Goal: Communication & Community: Participate in discussion

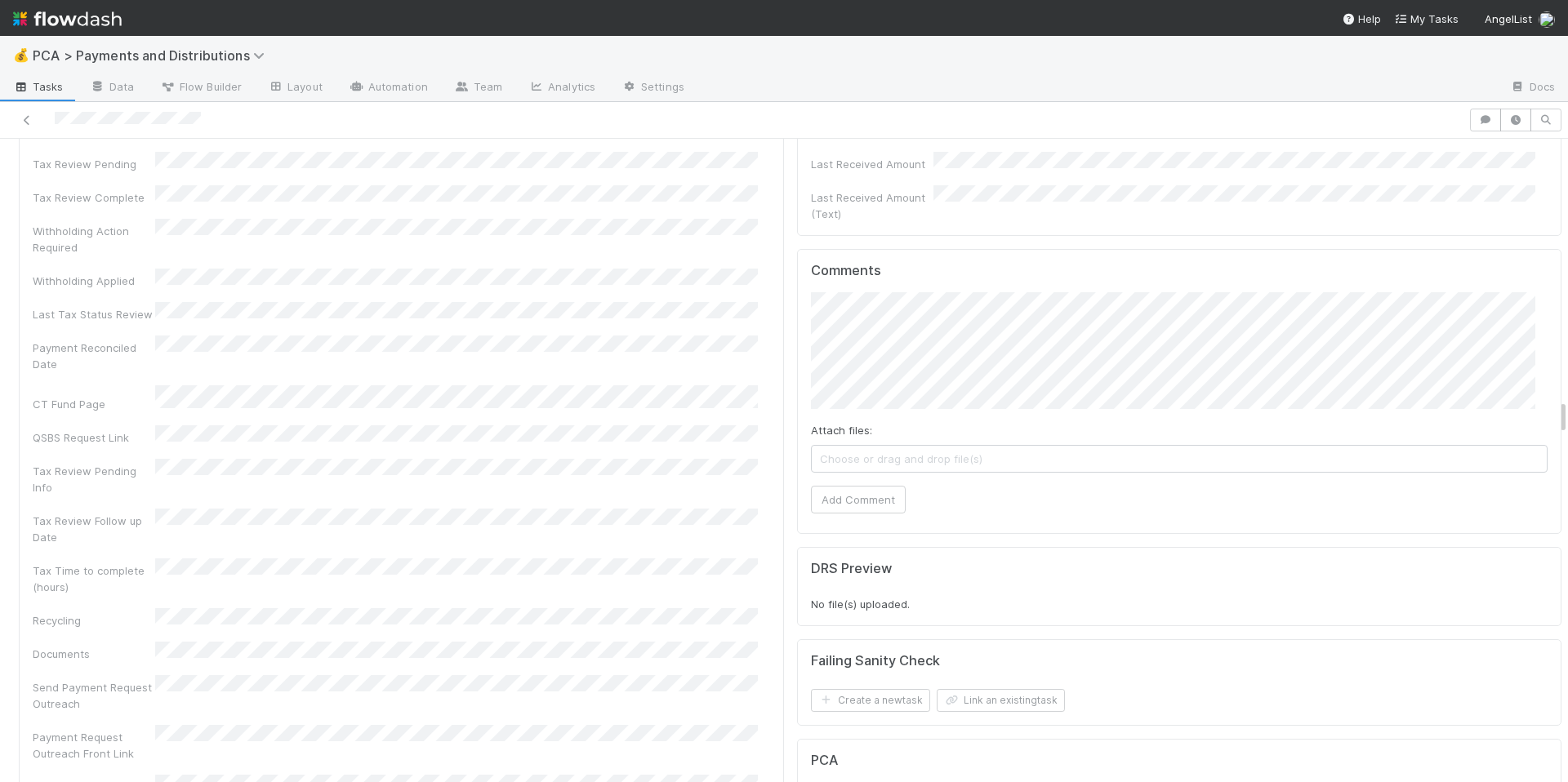
scroll to position [4645, 0]
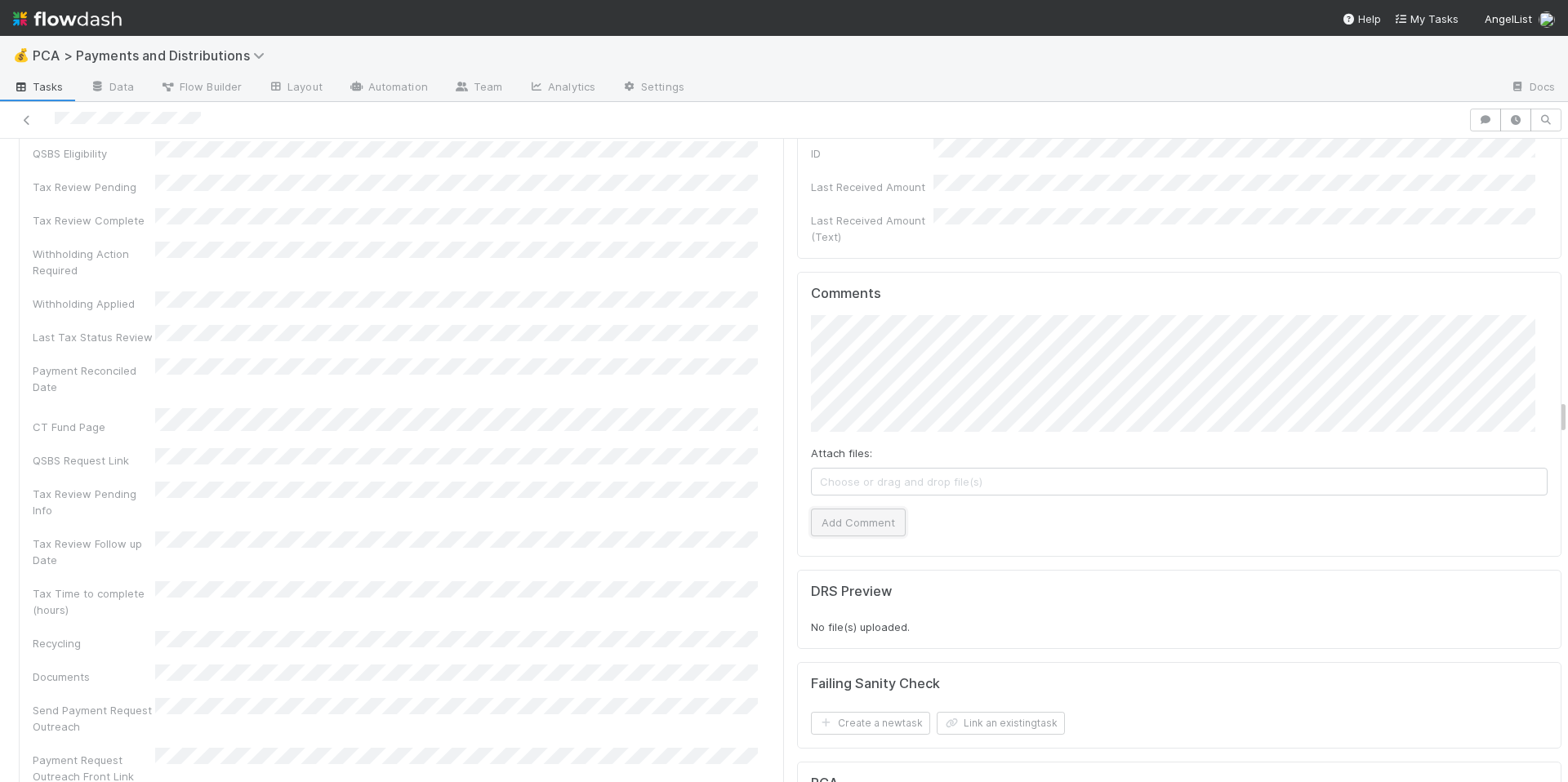
click at [863, 509] on button "Add Comment" at bounding box center [858, 523] width 95 height 28
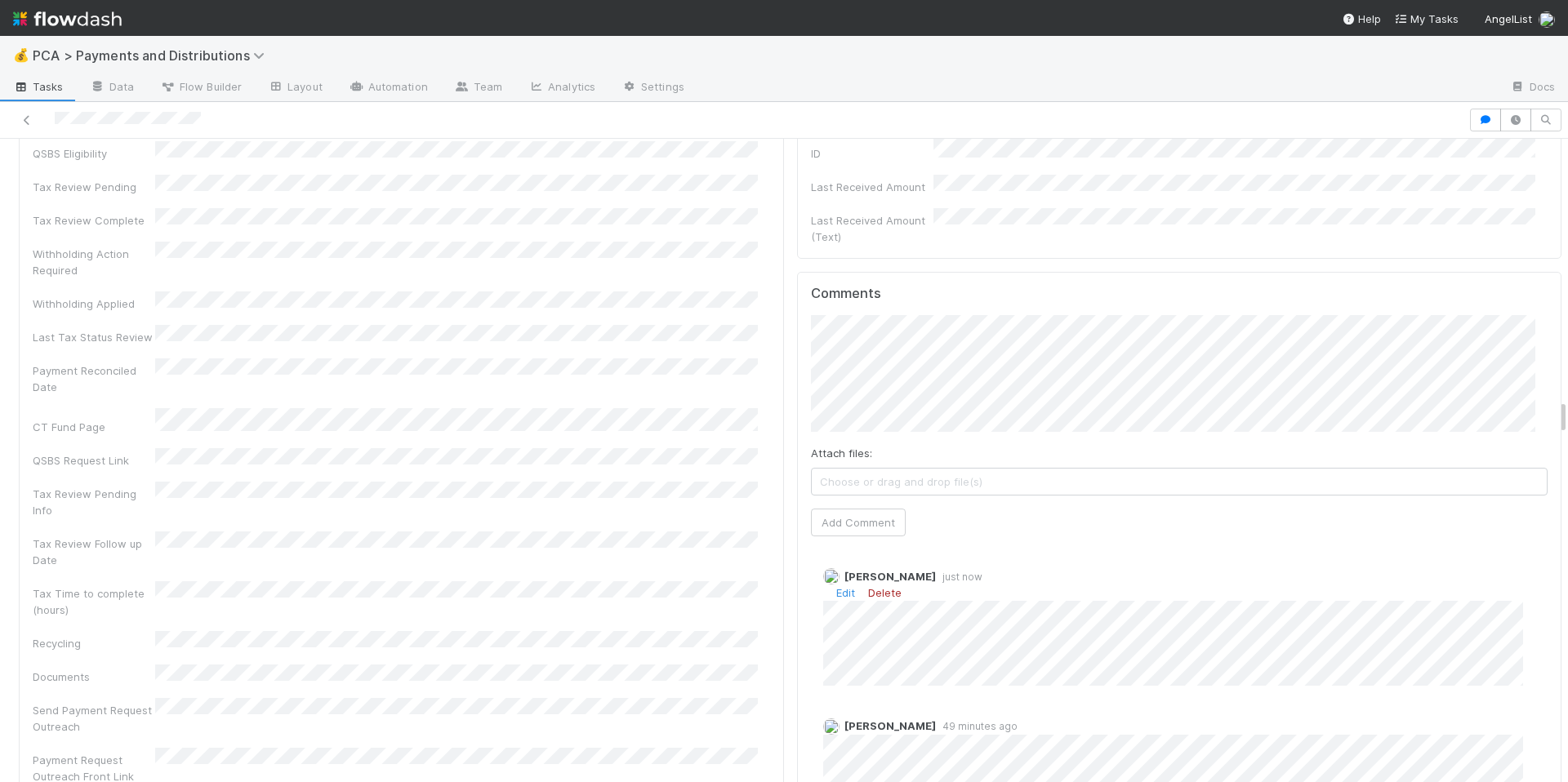
click at [869, 586] on link "Delete" at bounding box center [884, 593] width 34 height 13
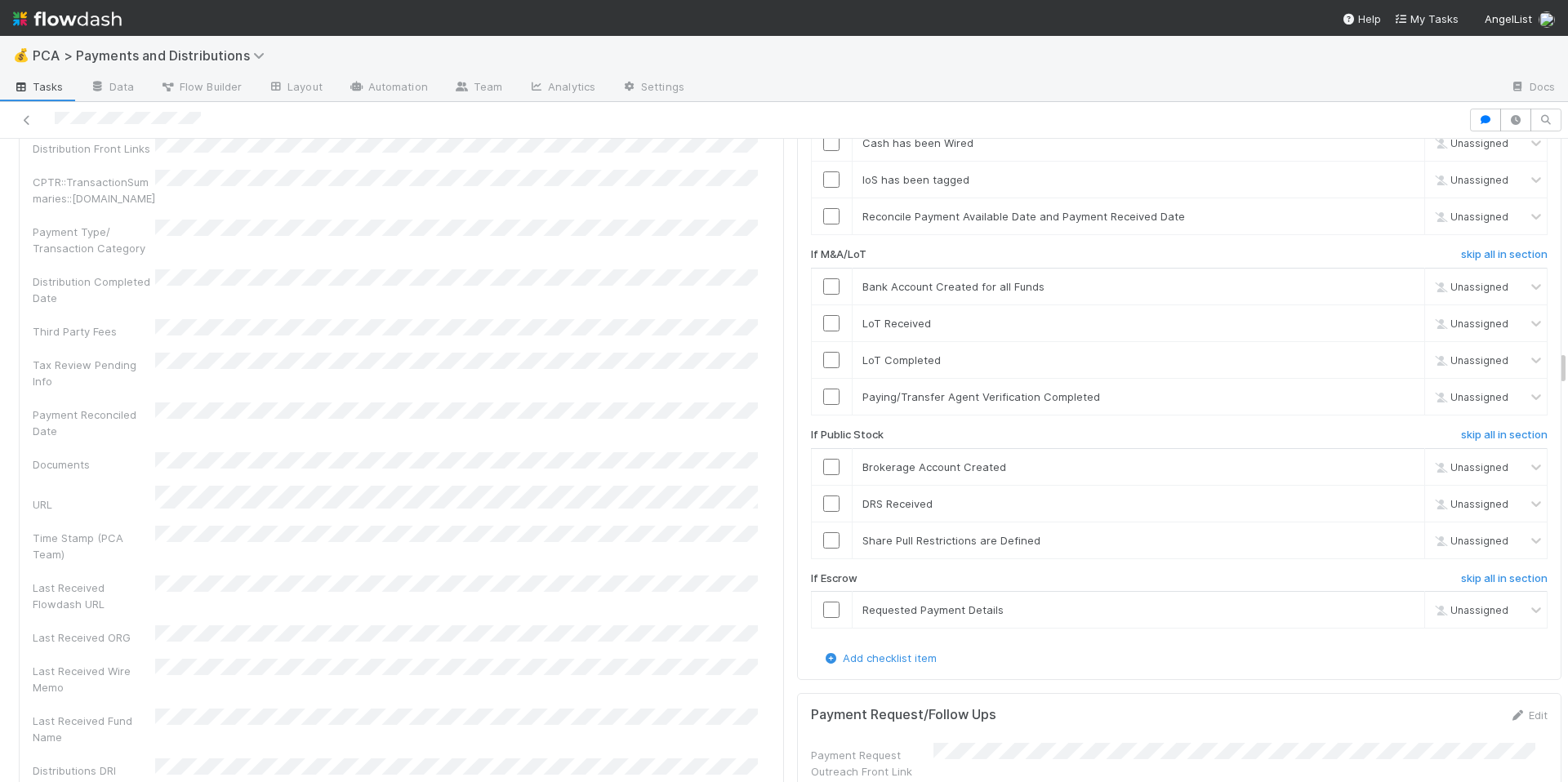
scroll to position [3201, 0]
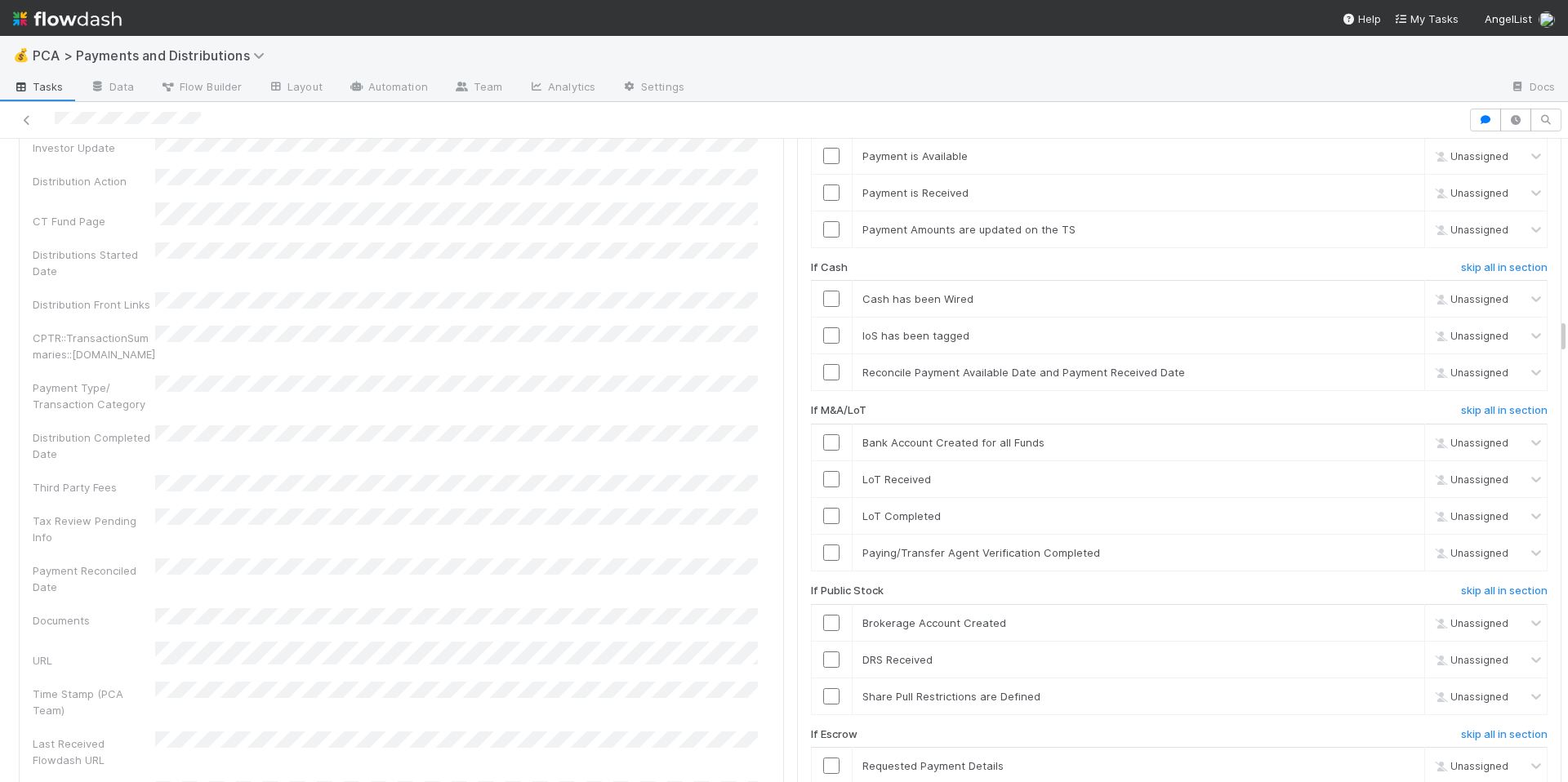
click at [561, 567] on div "Company Has fund interest Fund interest intake form Needs manual IU Finance CT …" at bounding box center [402, 305] width 737 height 1427
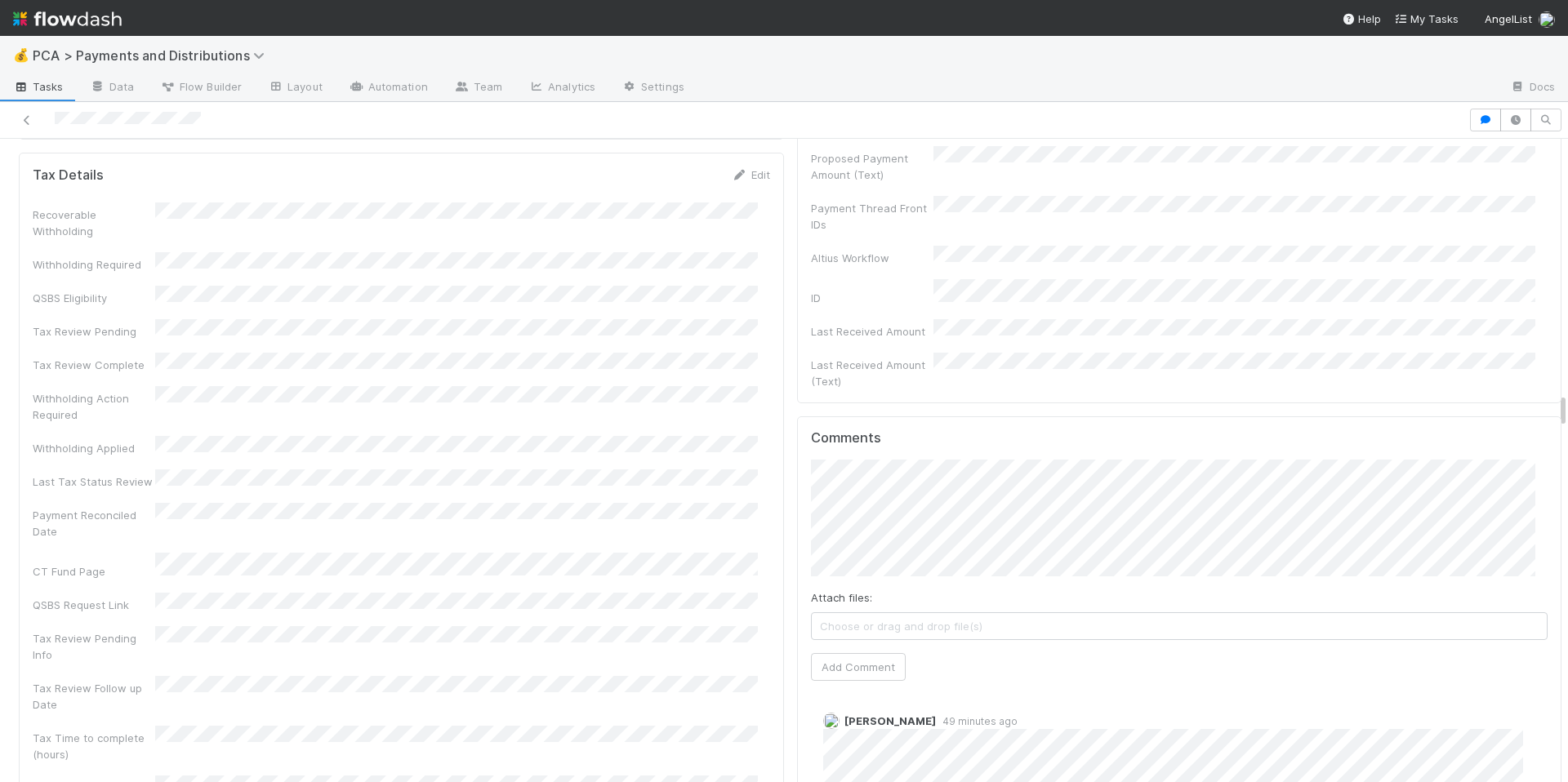
scroll to position [4565, 0]
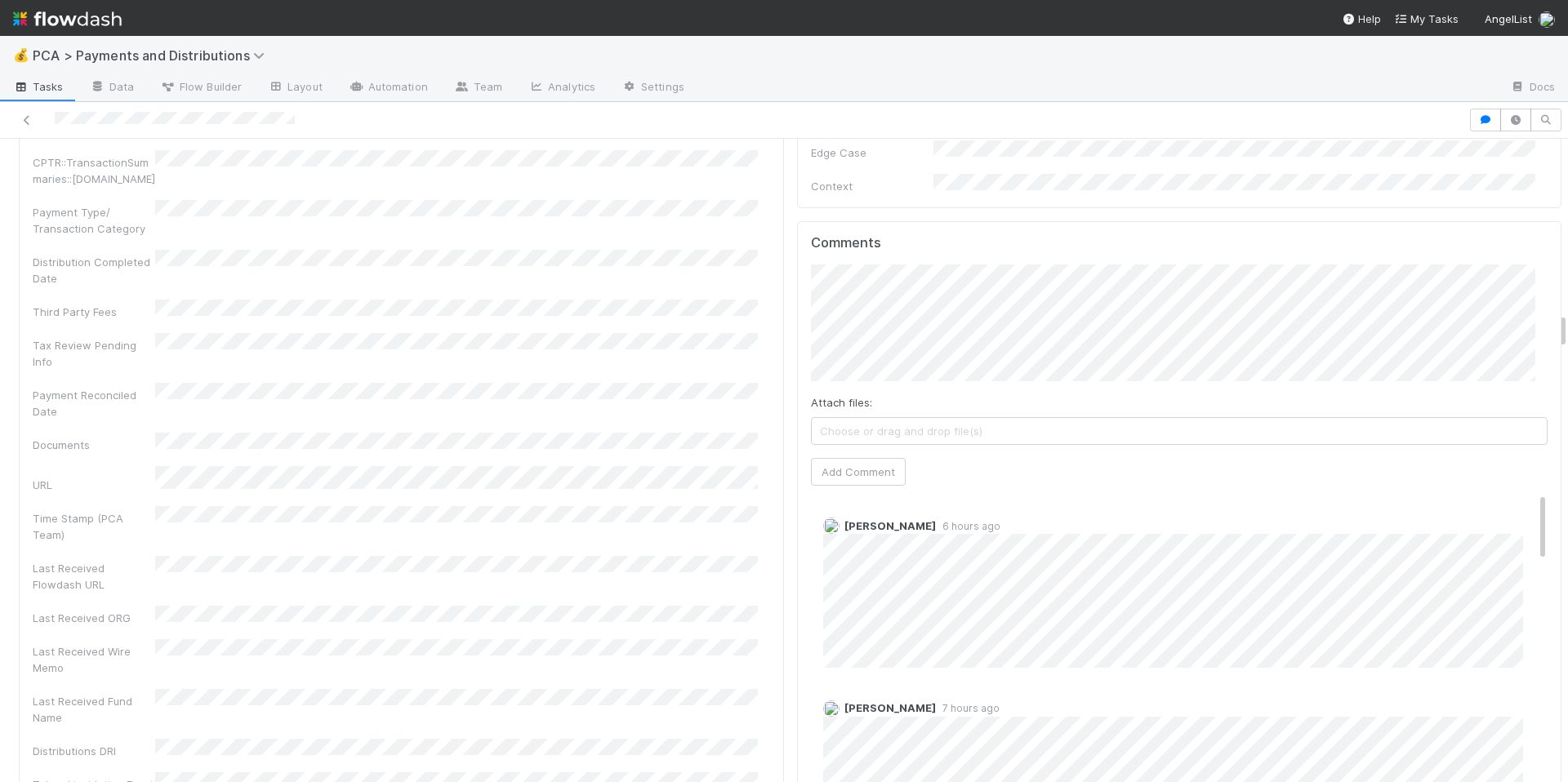
click at [830, 458] on button "Add Comment" at bounding box center [858, 472] width 95 height 28
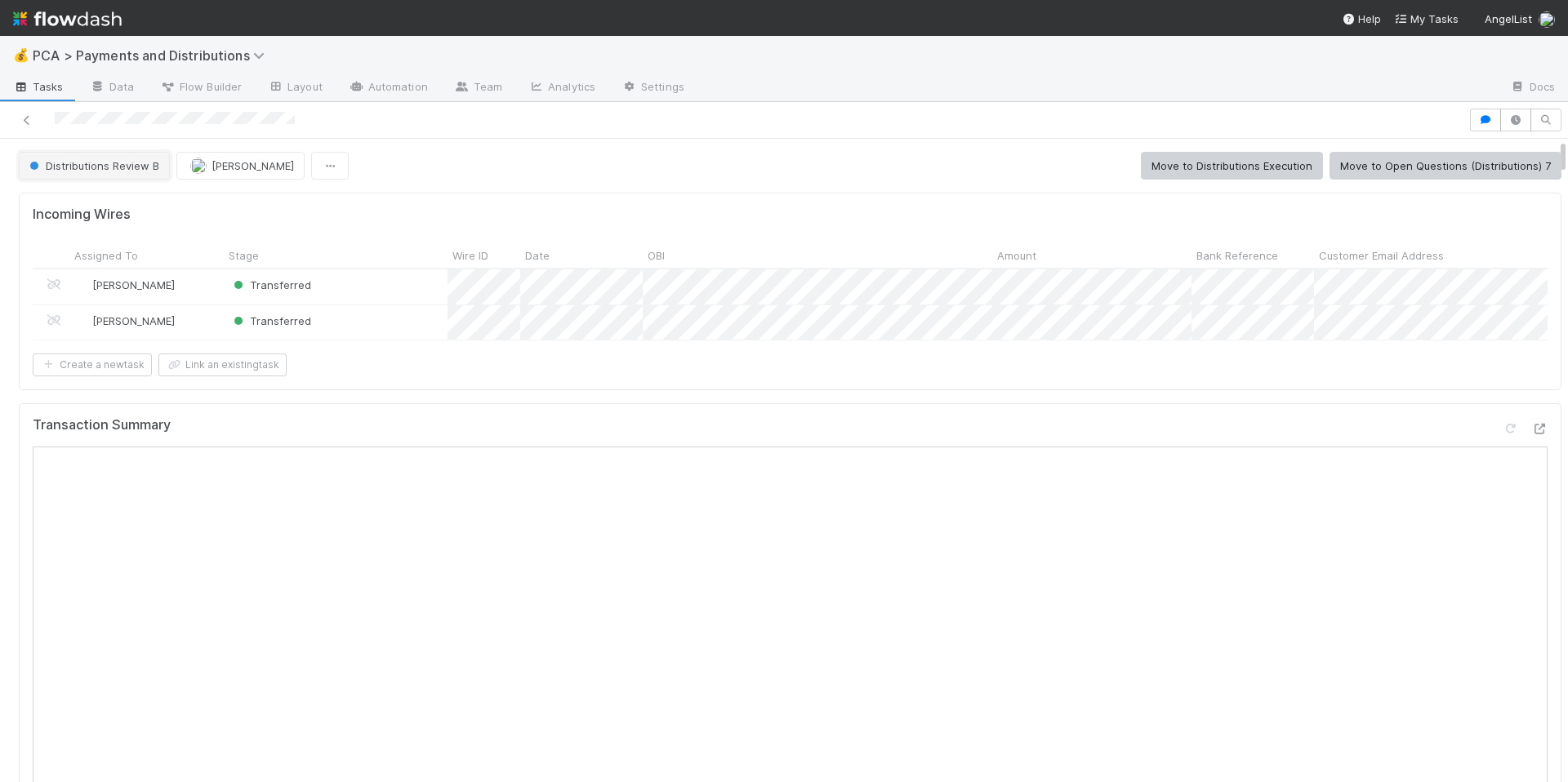
click at [81, 158] on button "Distributions Review B" at bounding box center [94, 166] width 151 height 28
click at [124, 213] on div "Distributions Execution" at bounding box center [128, 207] width 230 height 30
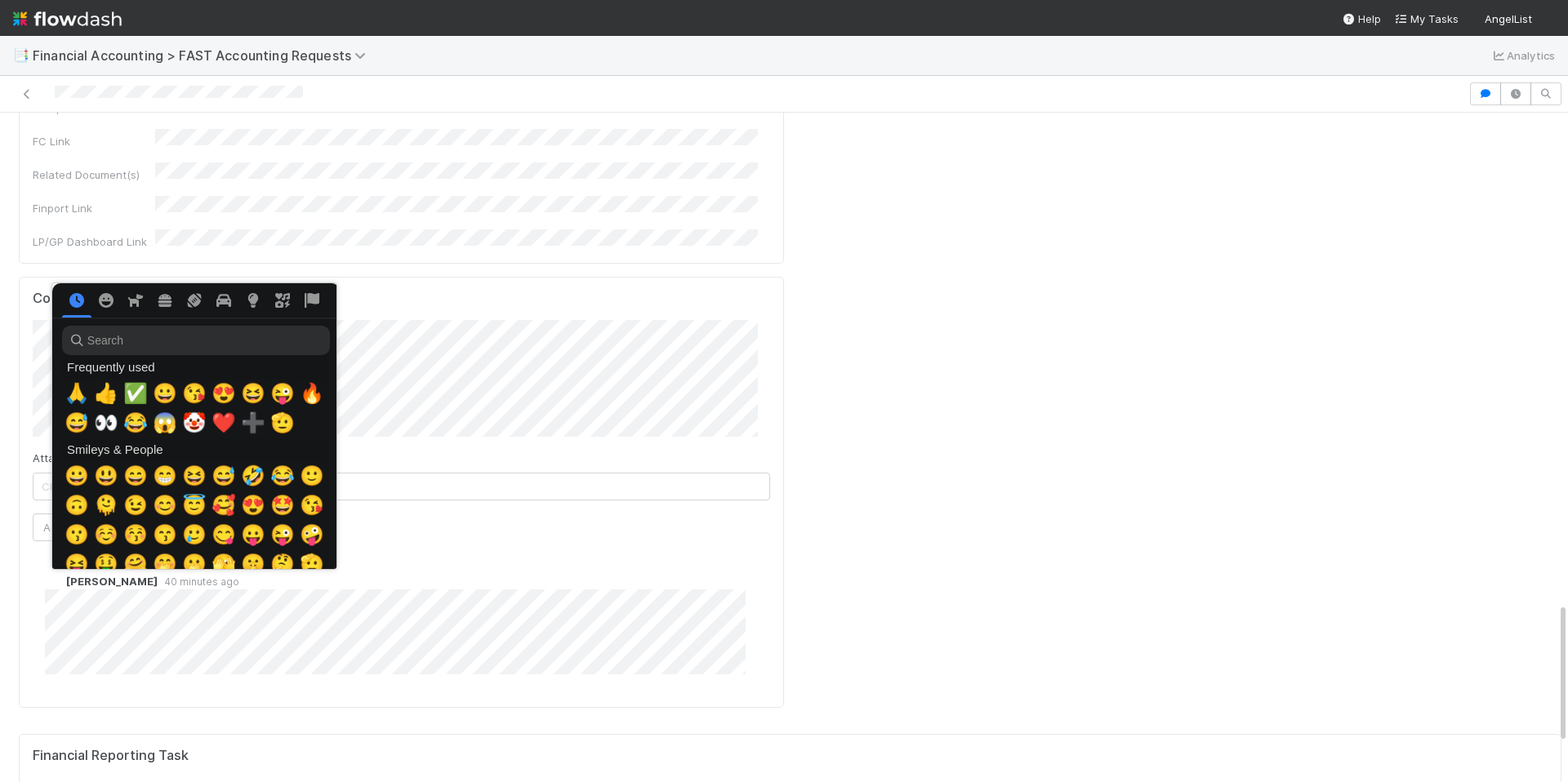
scroll to position [0, 6]
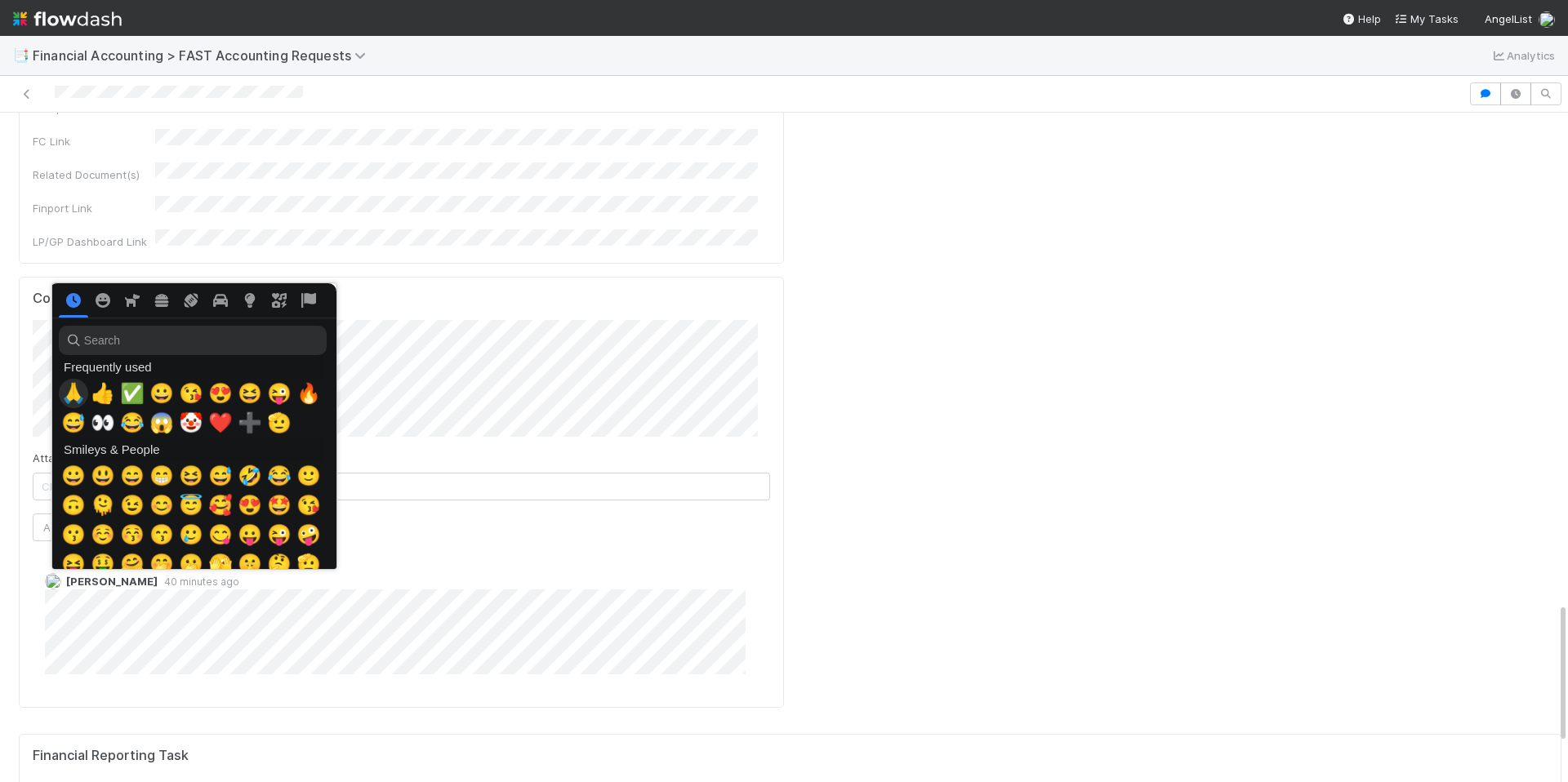
click at [67, 392] on span "🙏" at bounding box center [73, 393] width 25 height 23
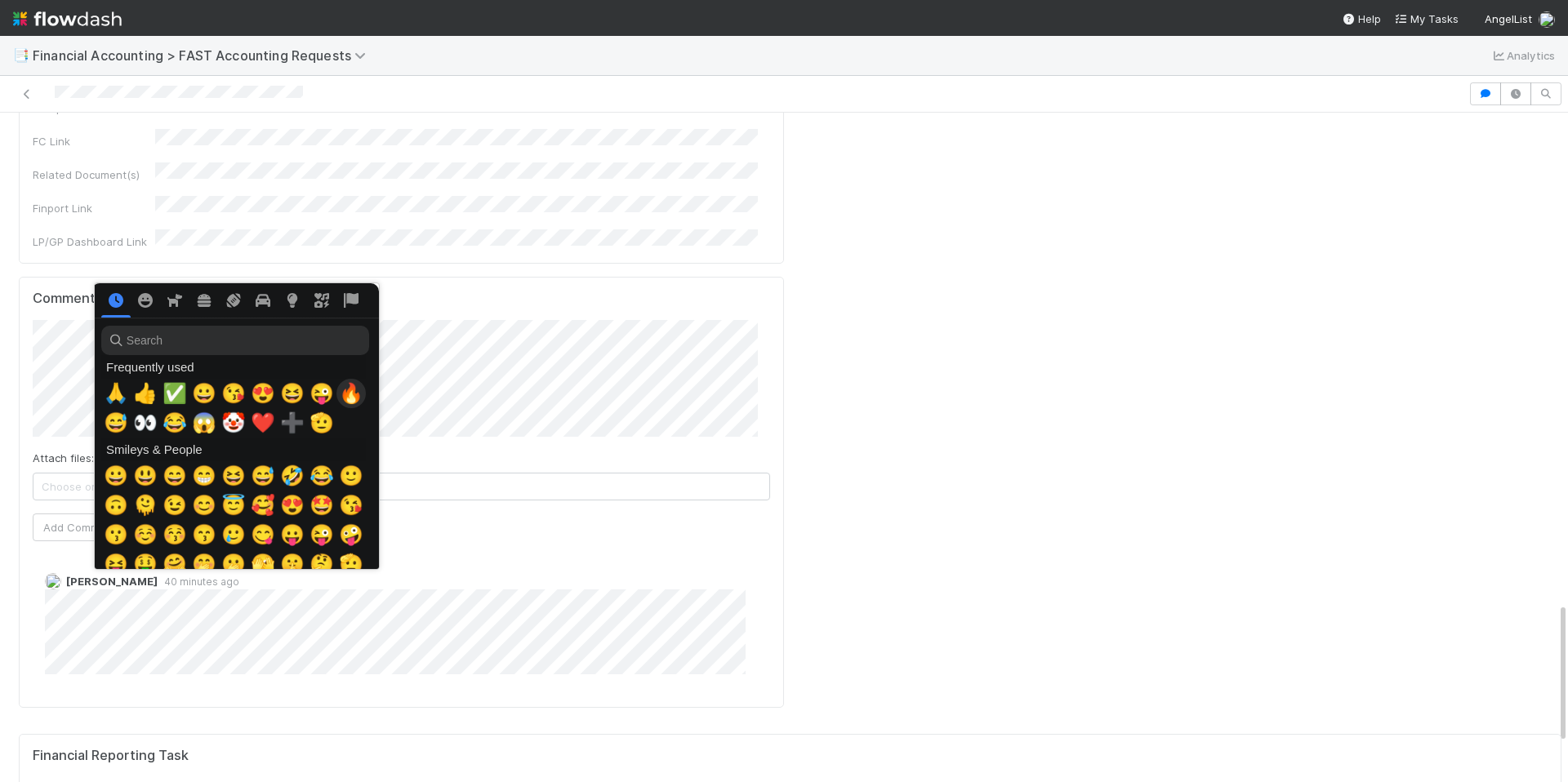
click at [356, 387] on span "🔥" at bounding box center [351, 393] width 25 height 23
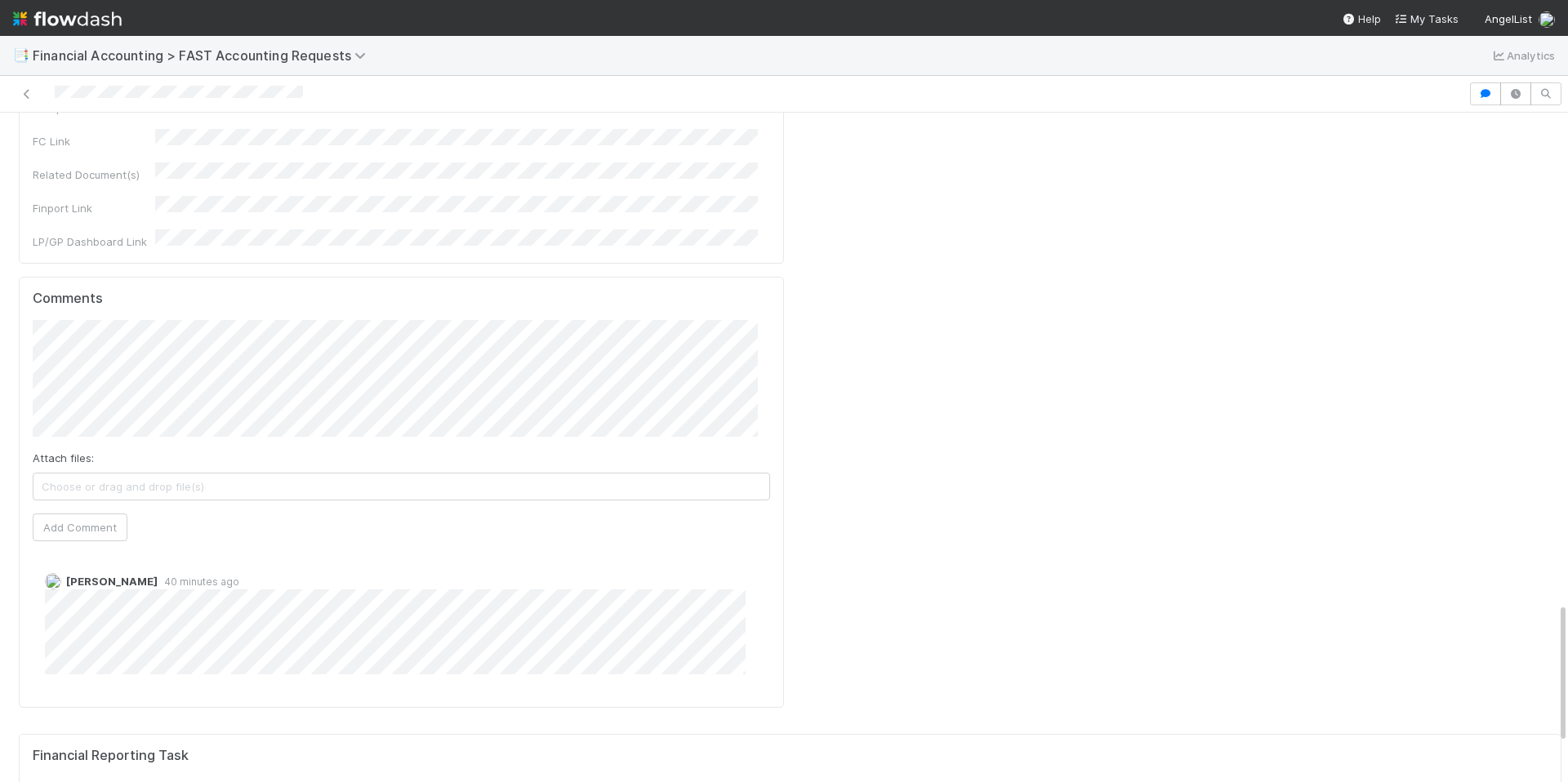
click at [483, 417] on div "Comments Attach files: Choose or drag and drop file(s) Add Comment Don Walker 4…" at bounding box center [402, 492] width 765 height 431
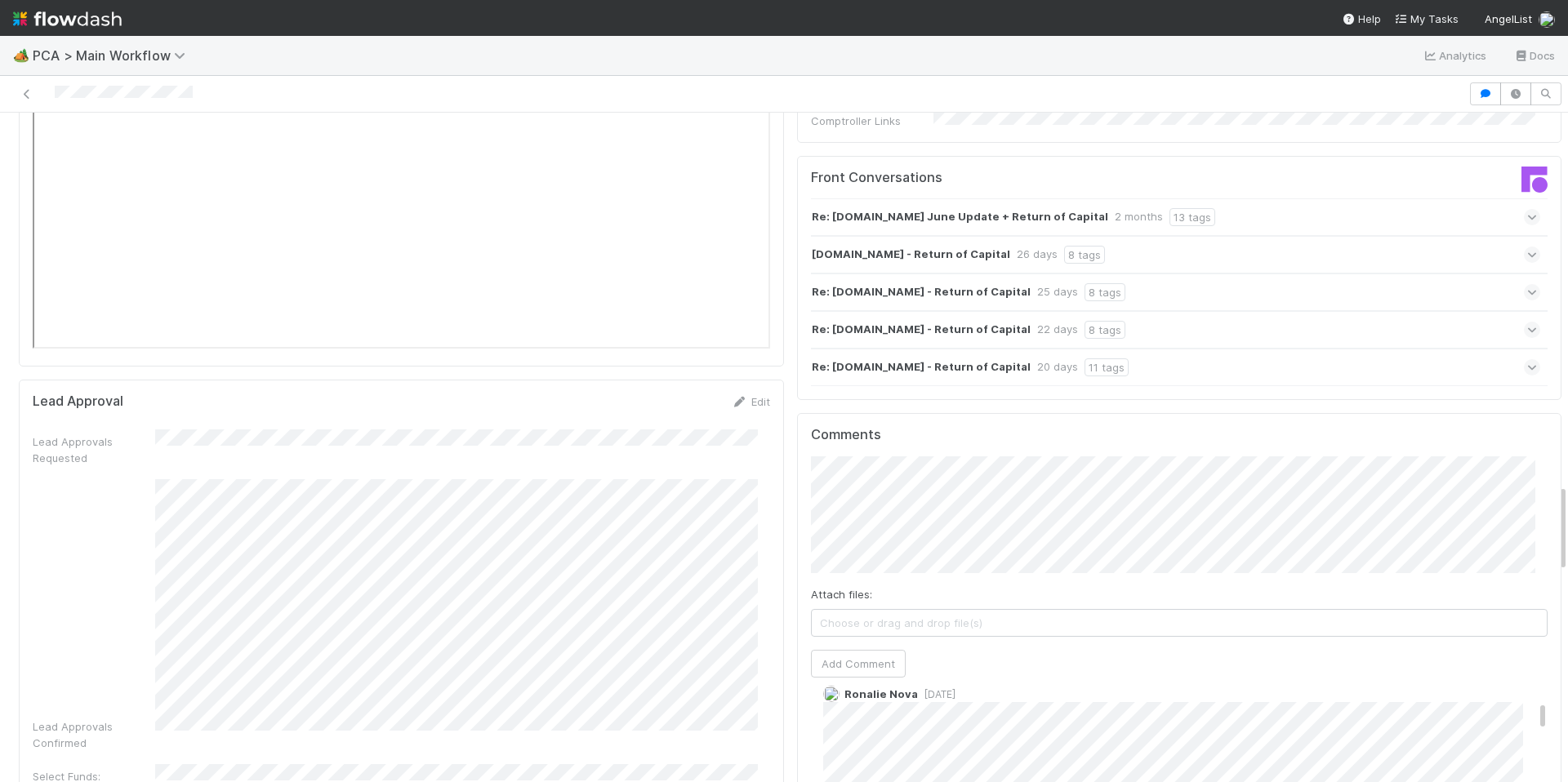
scroll to position [340, 0]
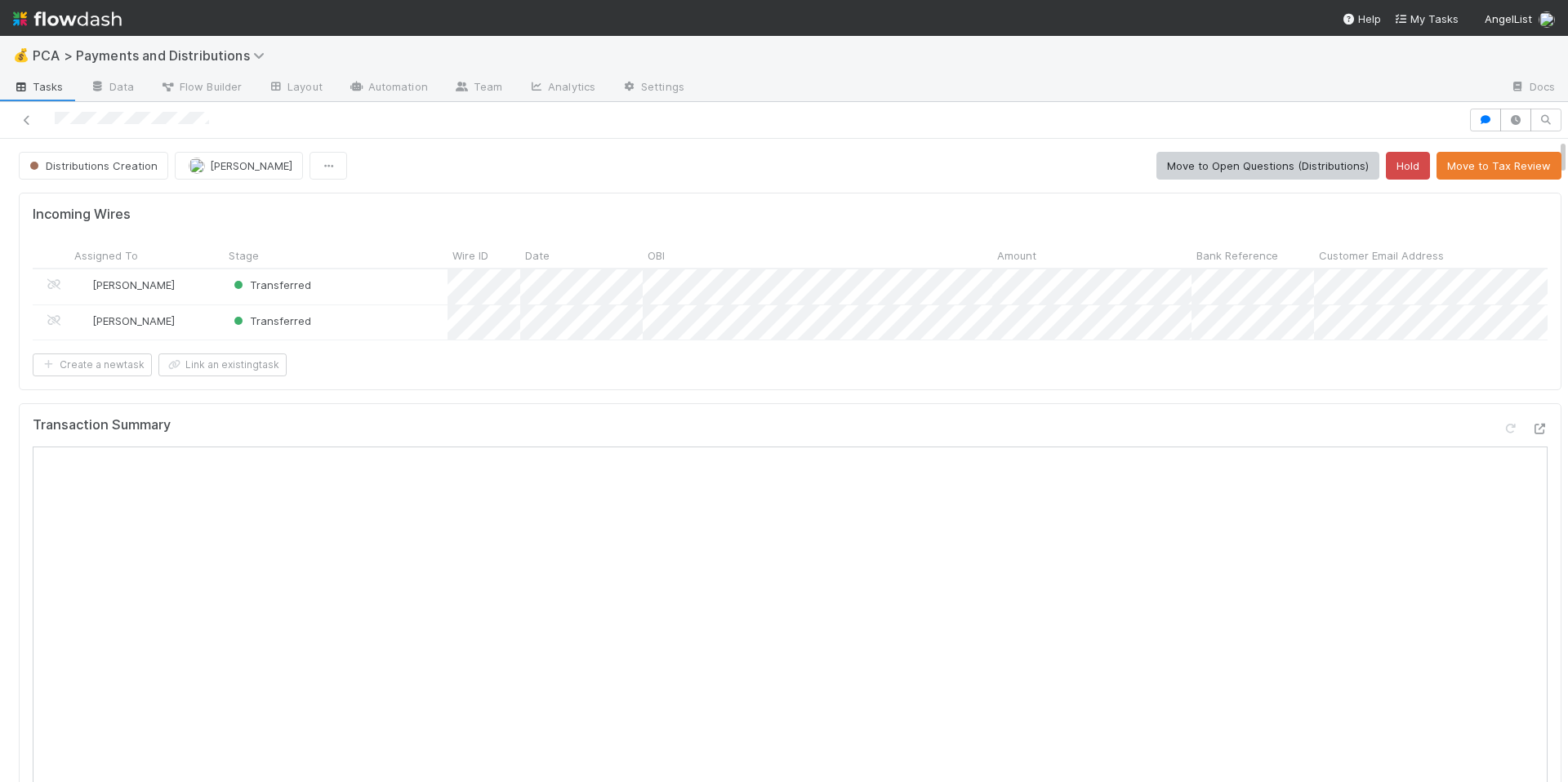
click at [790, 376] on div "Create a new task Link an existing task" at bounding box center [790, 365] width 1515 height 23
click at [1531, 435] on icon at bounding box center [1539, 429] width 16 height 11
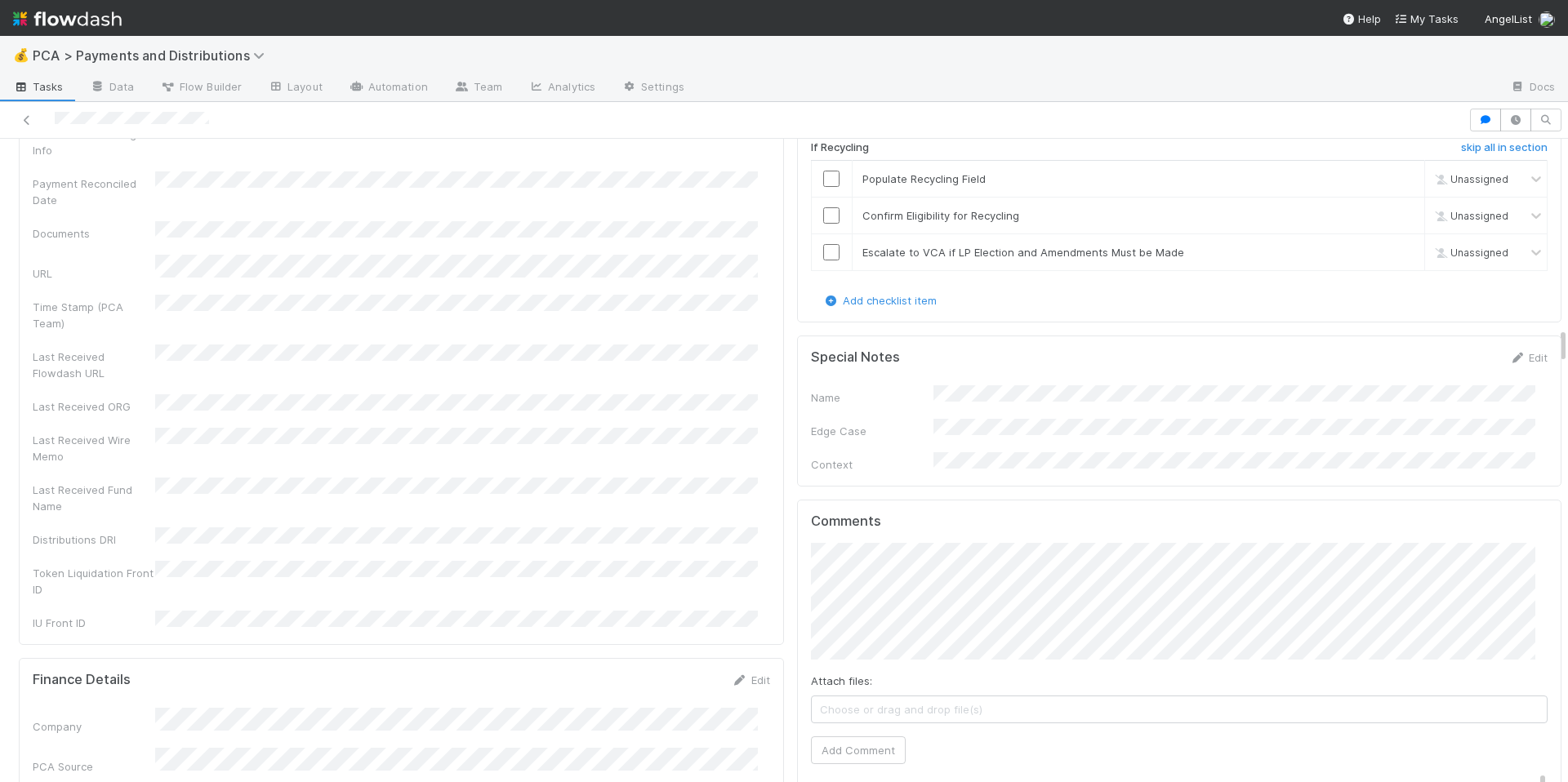
scroll to position [3633, 0]
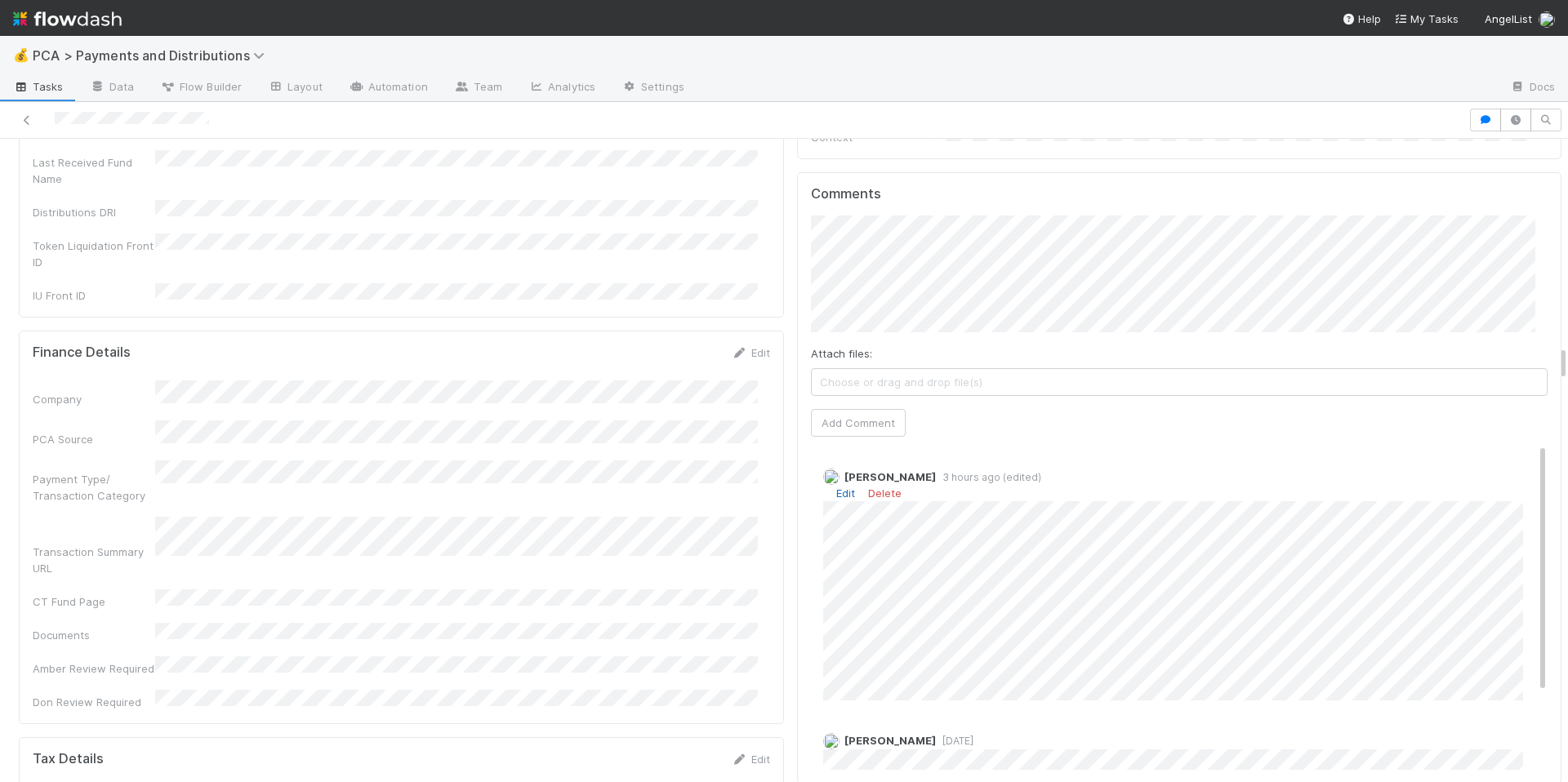
click at [836, 487] on link "Edit" at bounding box center [845, 493] width 19 height 13
